Goal: Find specific page/section

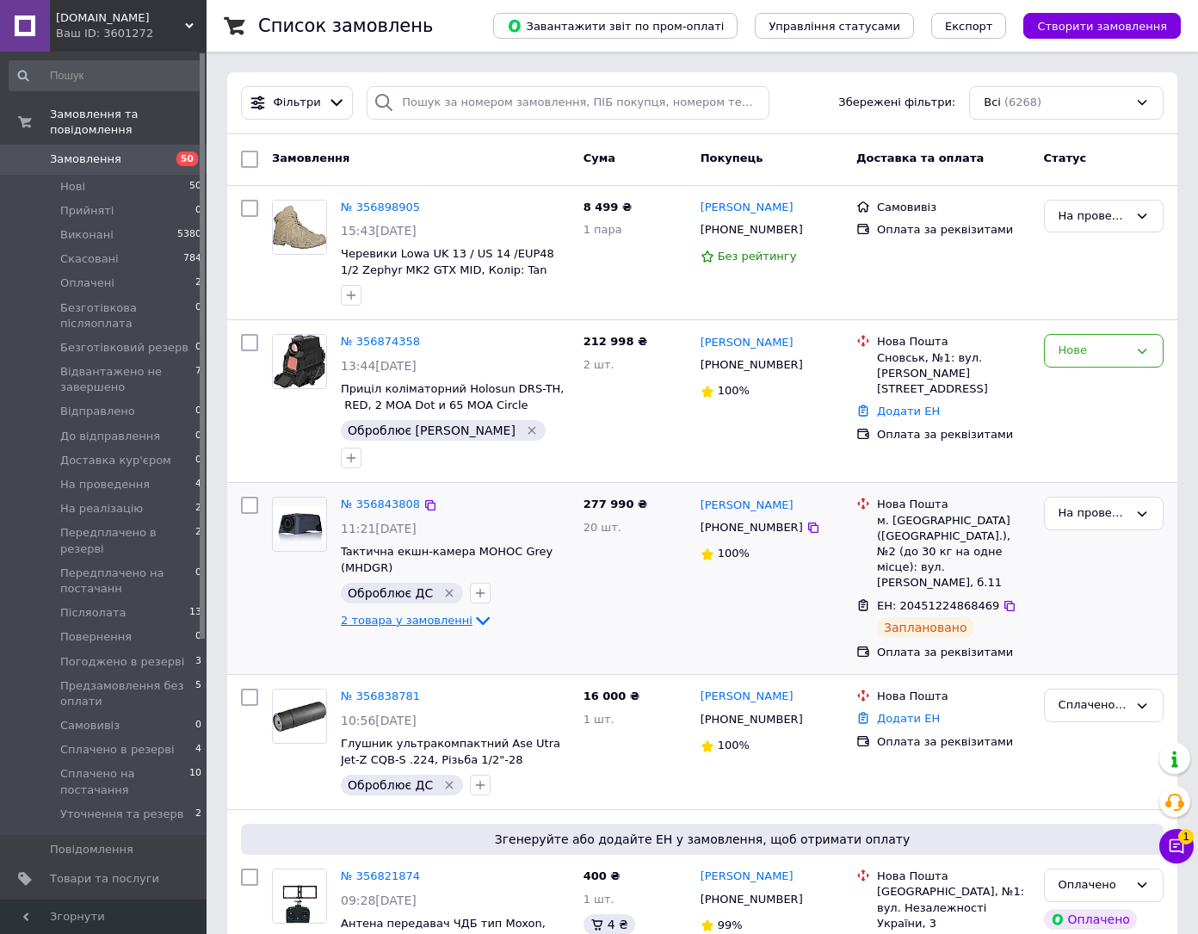
click at [447, 614] on span "2 товара у замовленні" at bounding box center [407, 620] width 132 height 13
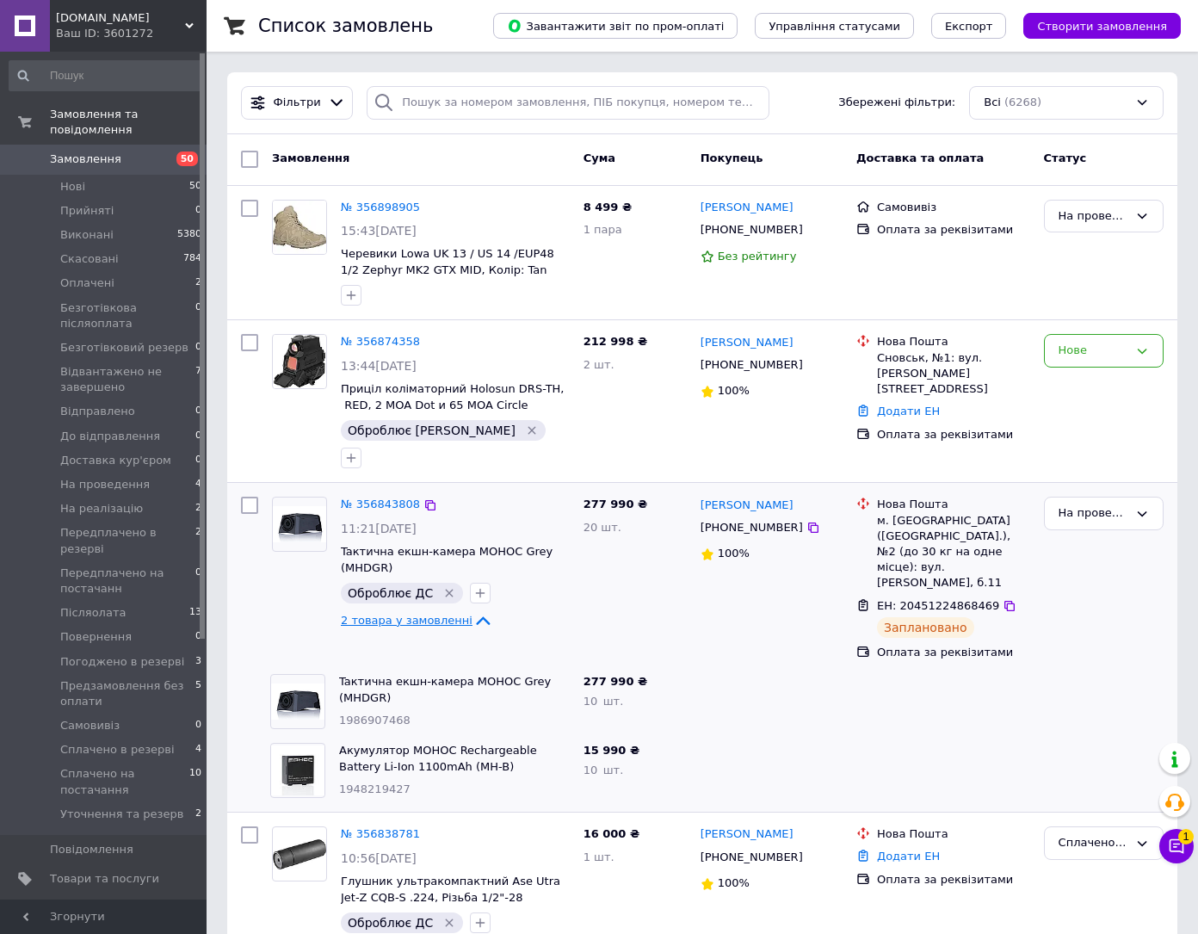
click at [447, 614] on span "2 товара у замовленні" at bounding box center [407, 620] width 132 height 13
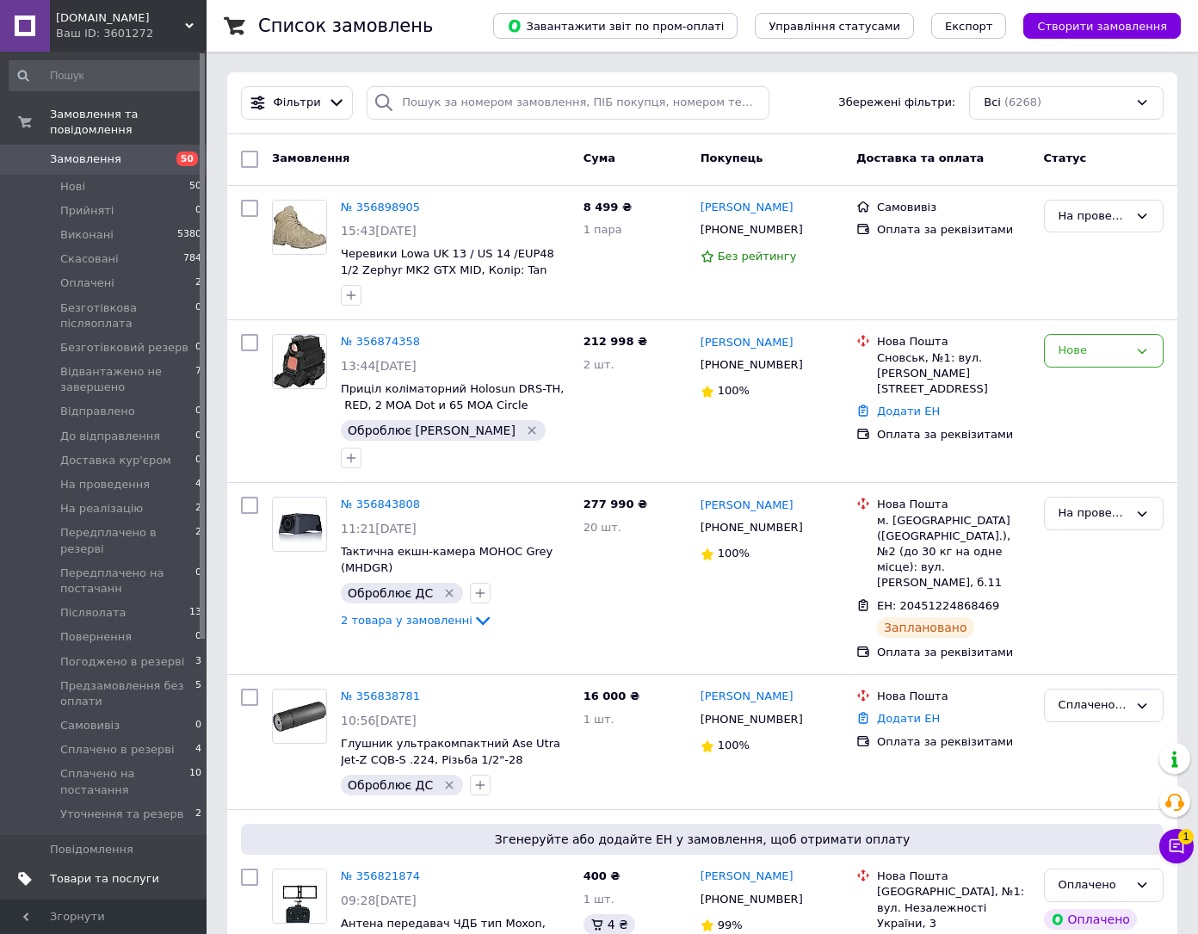
click at [117, 864] on link "Товари та послуги" at bounding box center [106, 878] width 212 height 29
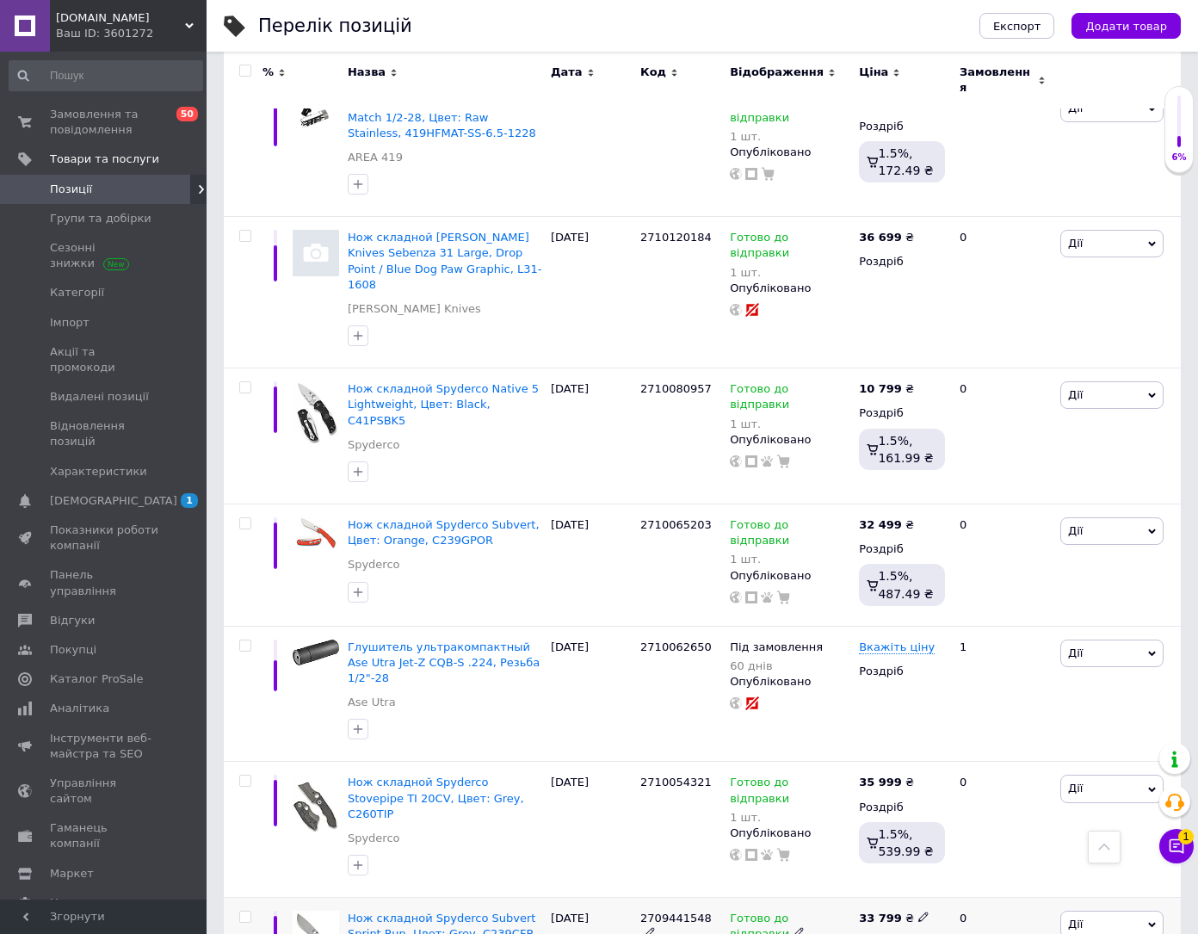
scroll to position [947, 0]
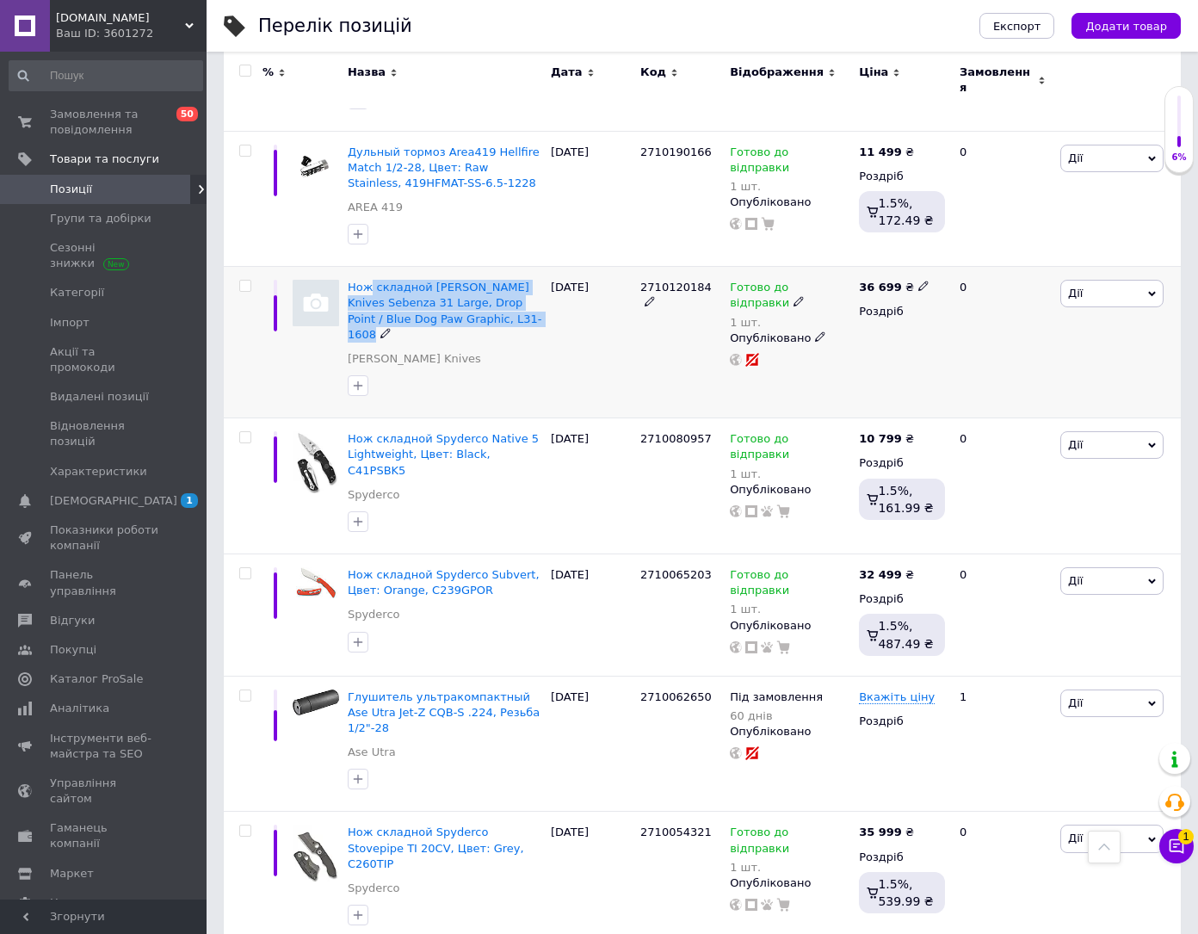
drag, startPoint x: 370, startPoint y: 223, endPoint x: 497, endPoint y: 269, distance: 134.8
click at [497, 269] on div "Нож складной [PERSON_NAME] Knives Sebenza 31 Large, Drop Point / Blue Dog Paw G…" at bounding box center [444, 343] width 203 height 152
copy div "складной [PERSON_NAME] Knives Sebenza 31 Large, Drop Point / Blue Dog Paw Graph…"
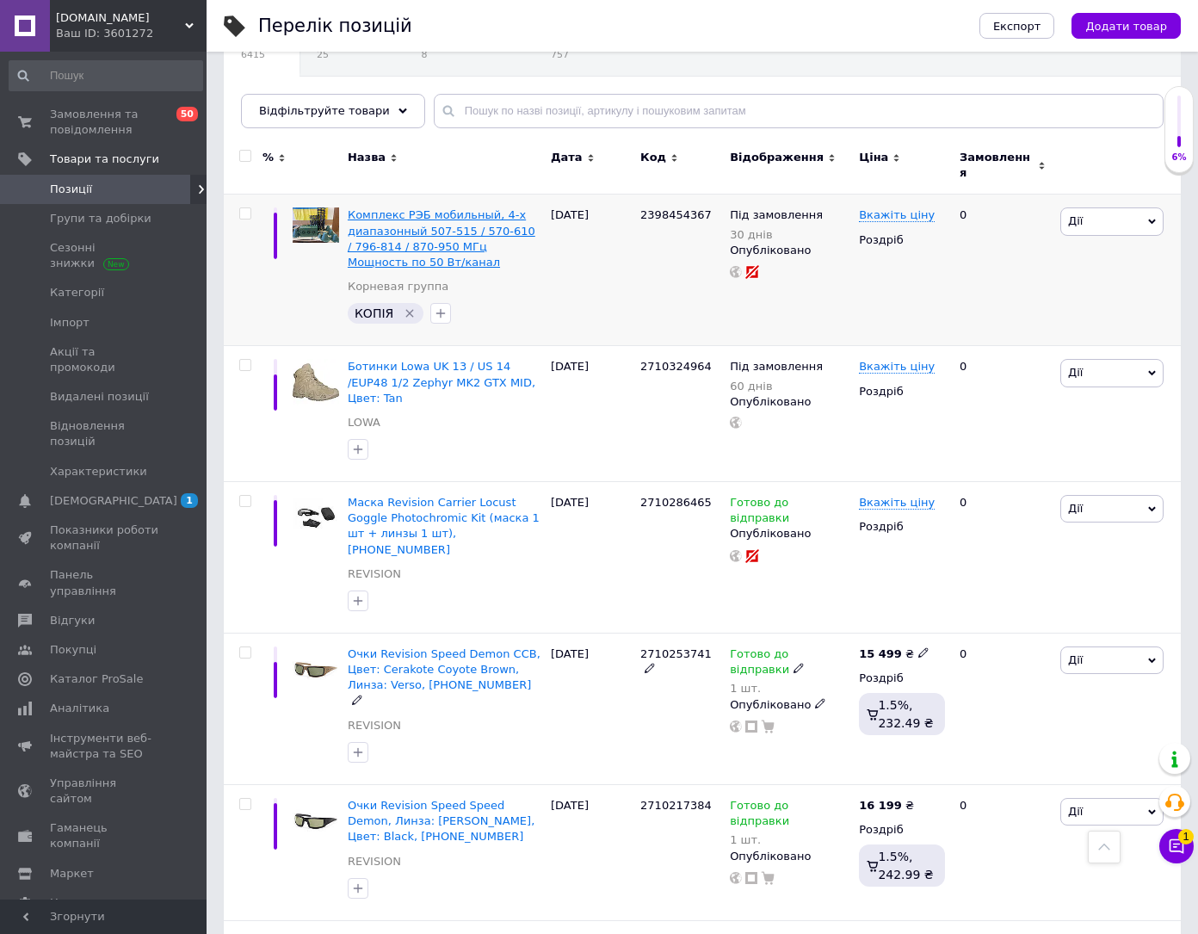
scroll to position [0, 0]
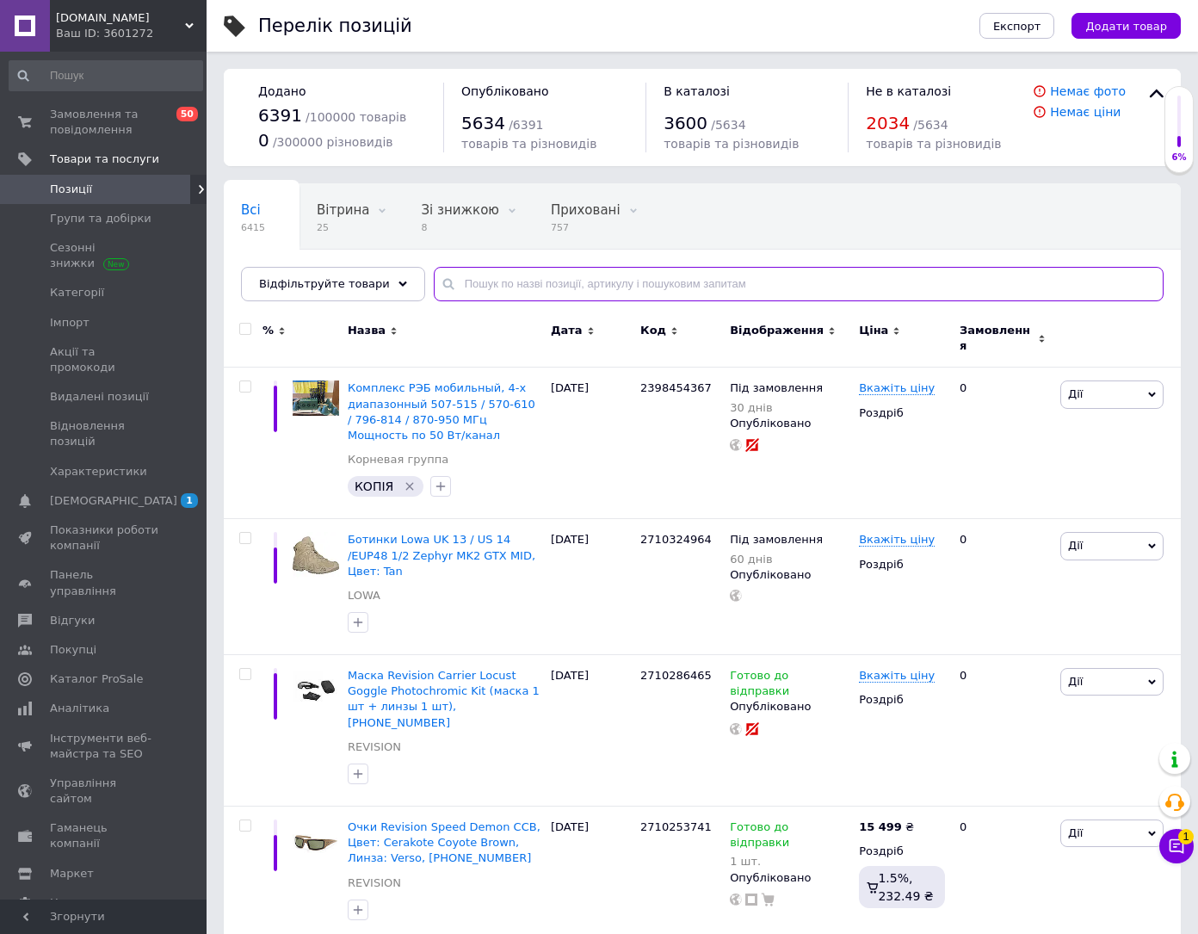
click at [485, 283] on input "text" at bounding box center [799, 284] width 730 height 34
paste input "2710120184"
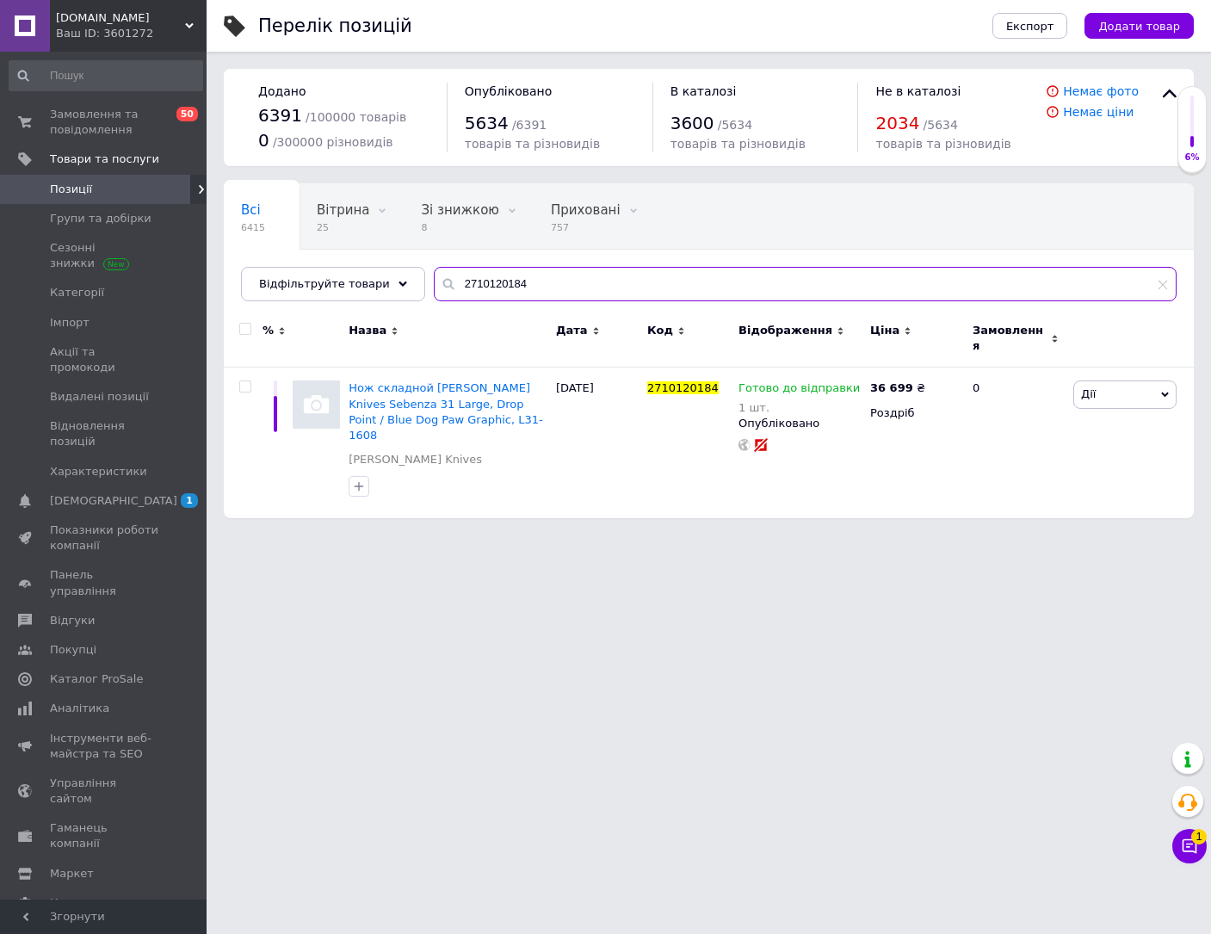
drag, startPoint x: 544, startPoint y: 293, endPoint x: 333, endPoint y: 264, distance: 212.8
click at [337, 264] on div "Всі 6415 Вітрина 25 Видалити Редагувати Зі знижкою 8 Видалити Редагувати Прихов…" at bounding box center [709, 242] width 970 height 118
paste input "675693938"
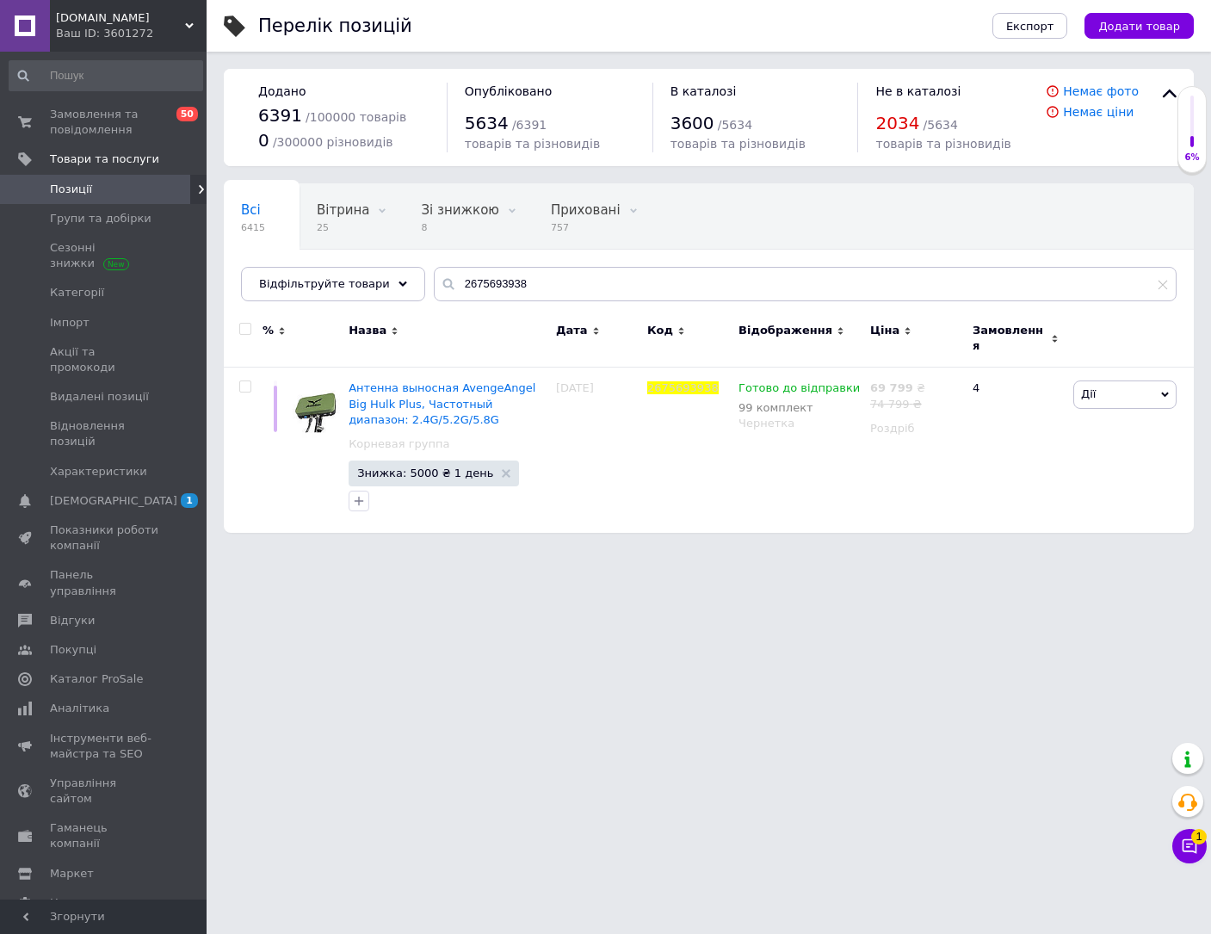
type input "2710120184"
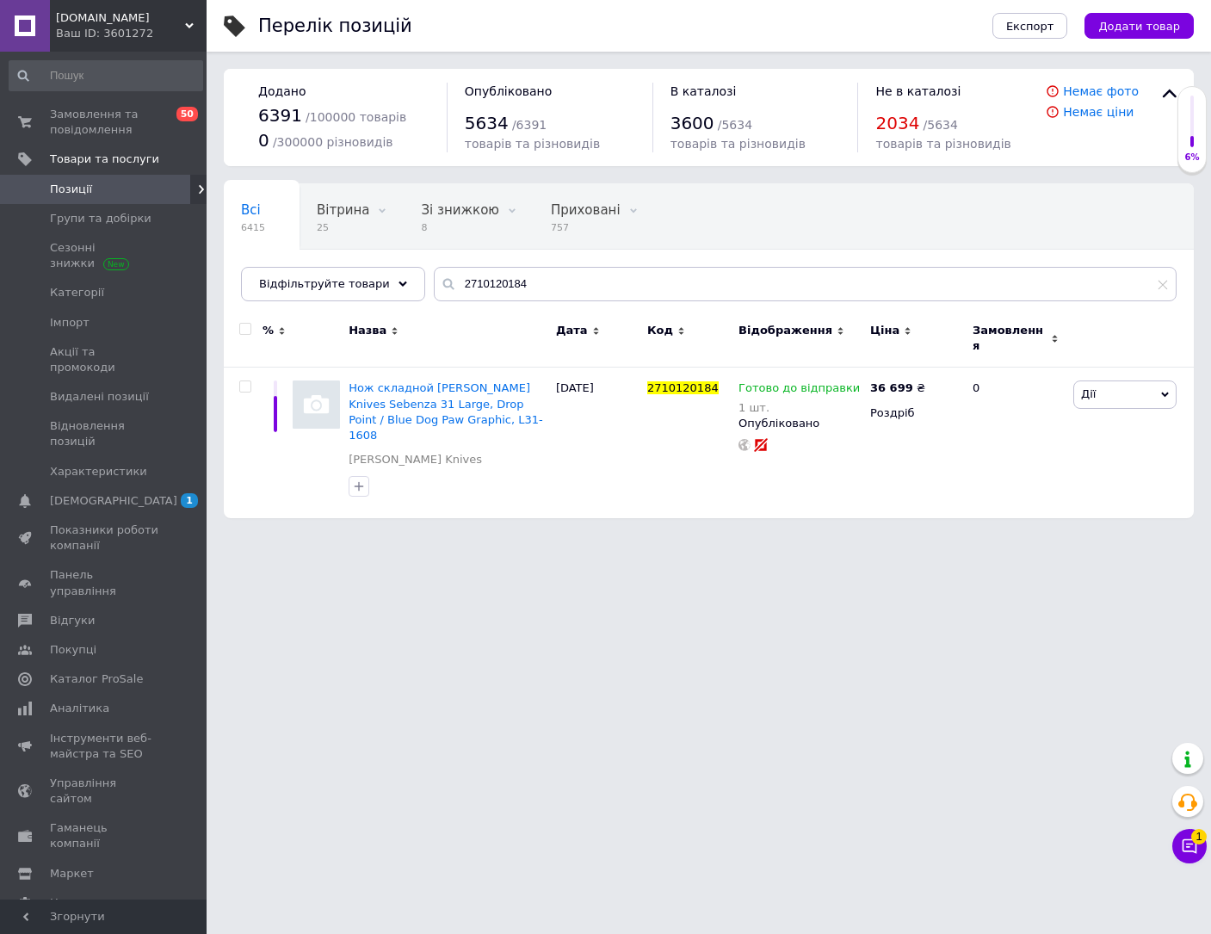
click at [112, 189] on span "Позиції" at bounding box center [104, 189] width 109 height 15
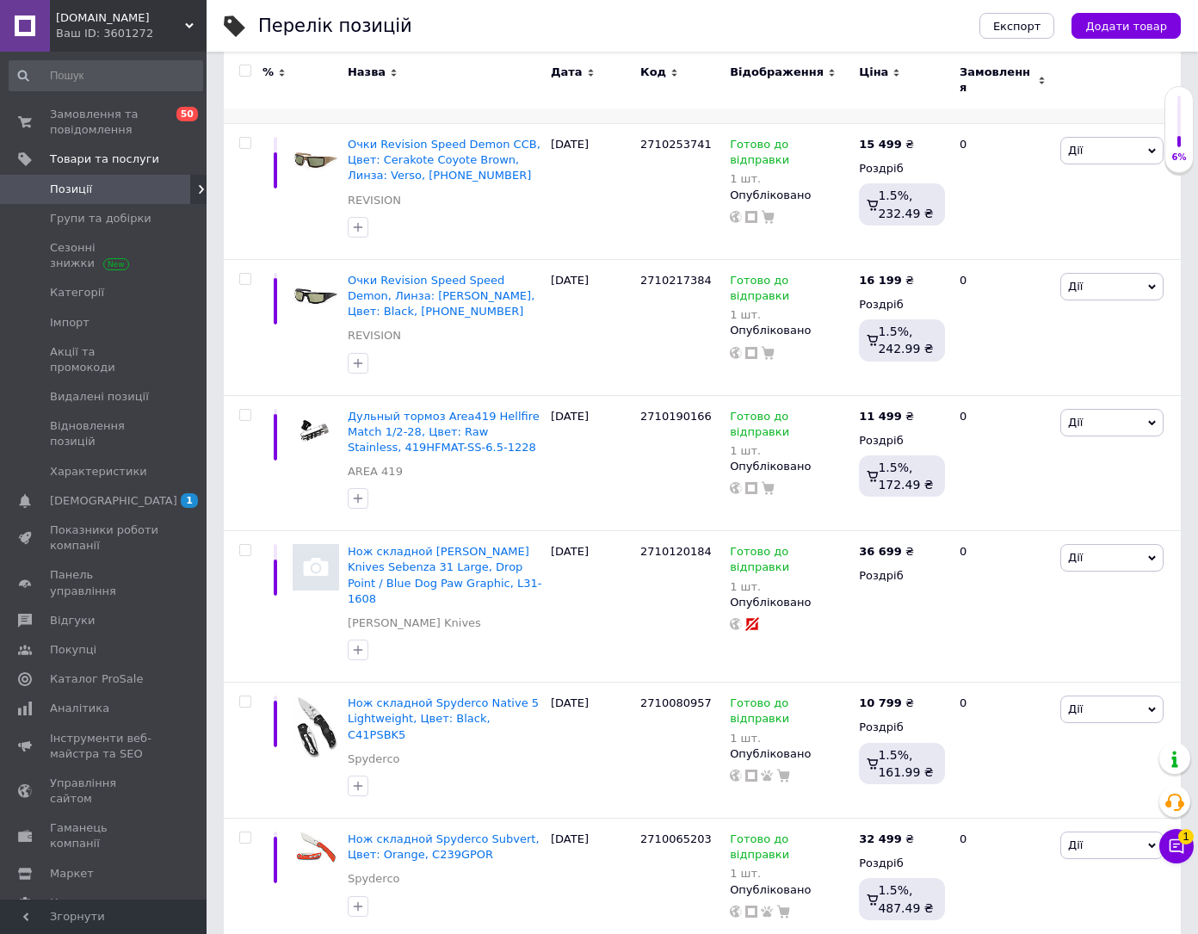
scroll to position [689, 0]
